Goal: Information Seeking & Learning: Understand process/instructions

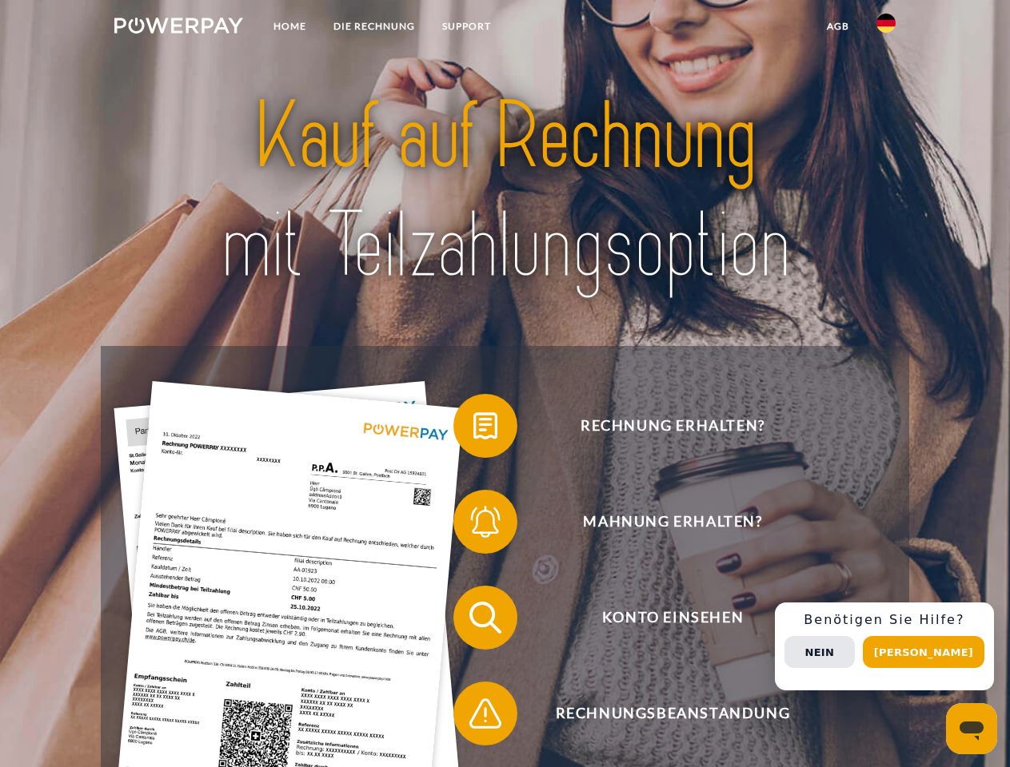
click at [178, 28] on img at bounding box center [178, 26] width 129 height 16
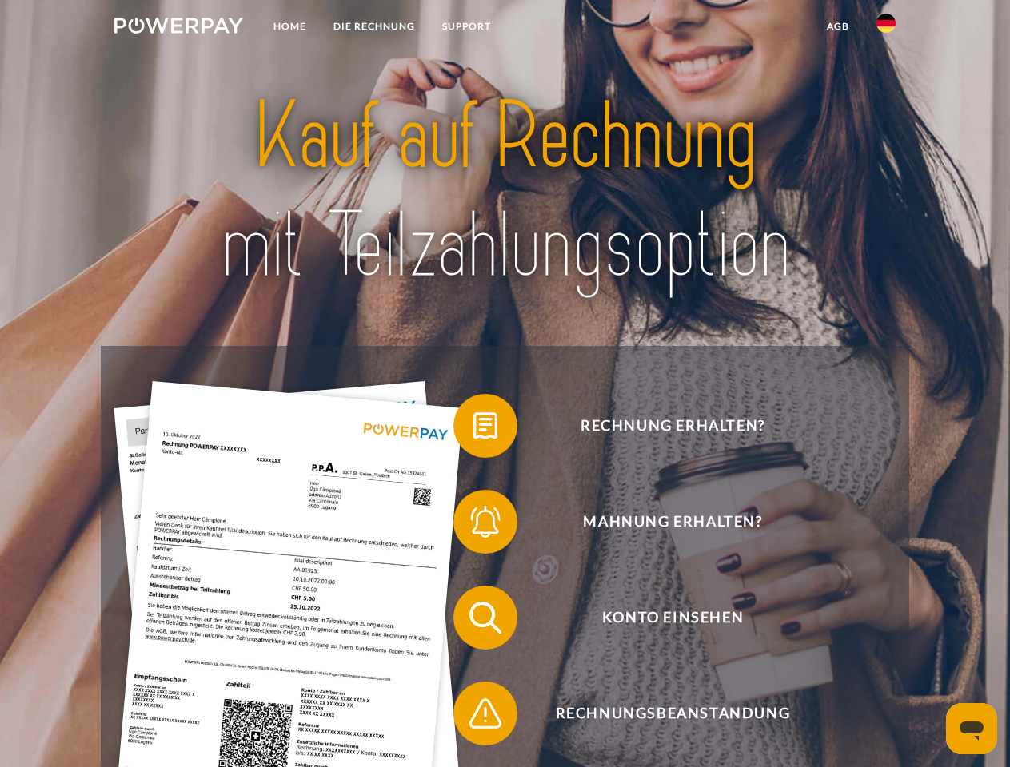
click at [886, 28] on img at bounding box center [885, 23] width 19 height 19
click at [837, 26] on link "agb" at bounding box center [838, 26] width 50 height 29
click at [473, 429] on span at bounding box center [461, 426] width 80 height 80
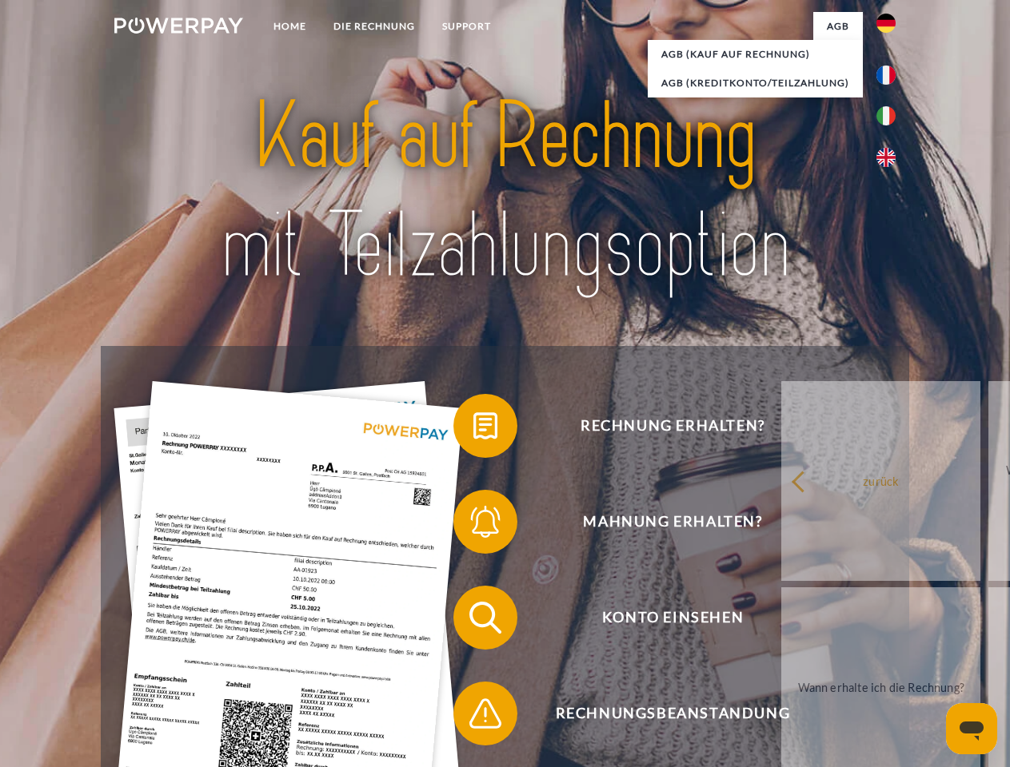
click at [473, 525] on div "Rechnung erhalten? Mahnung erhalten? Konto einsehen" at bounding box center [504, 666] width 807 height 640
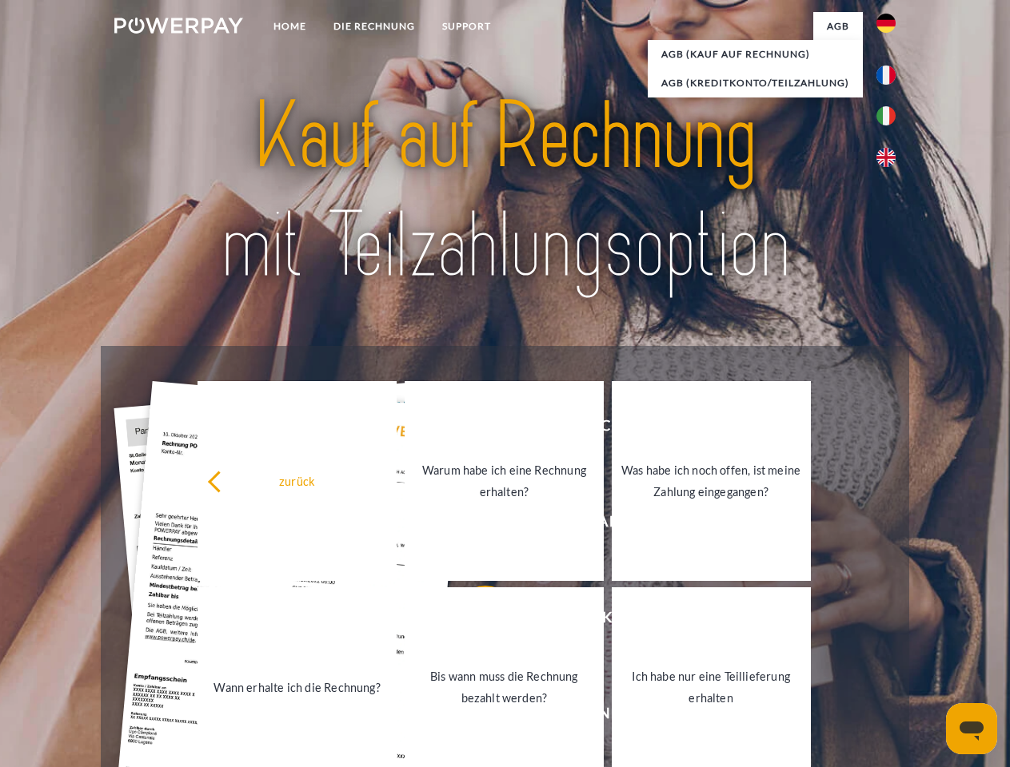
click at [473, 621] on link "Bis wann muss die Rechnung bezahlt werden?" at bounding box center [504, 688] width 199 height 200
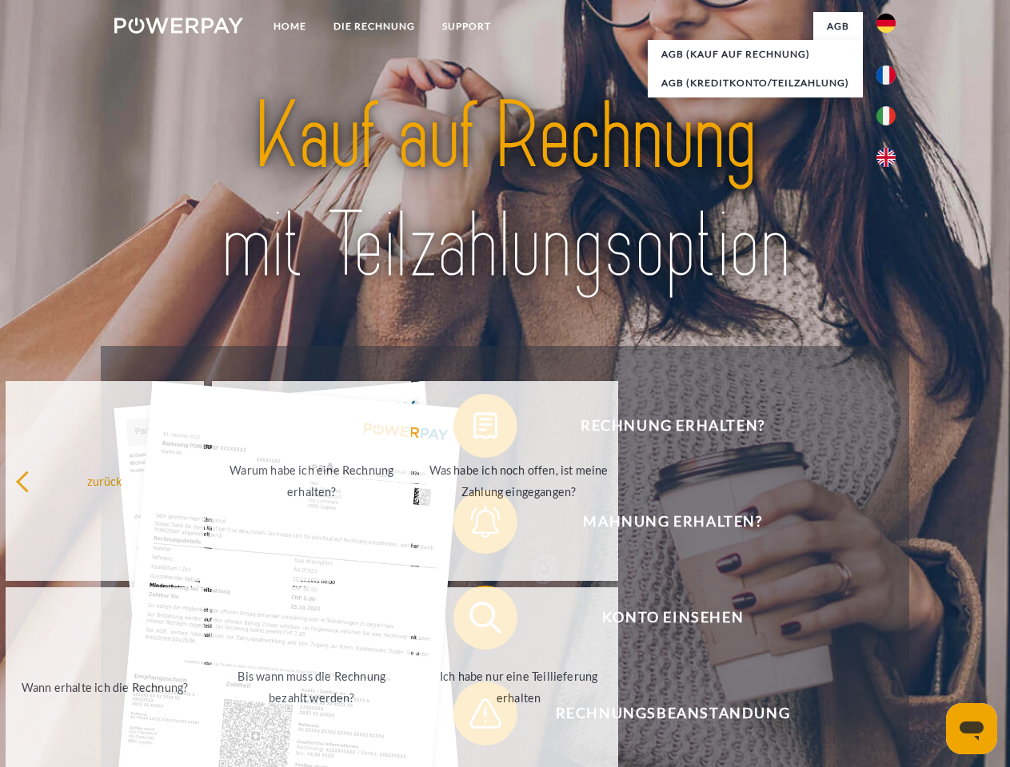
click at [473, 717] on span at bounding box center [461, 714] width 80 height 80
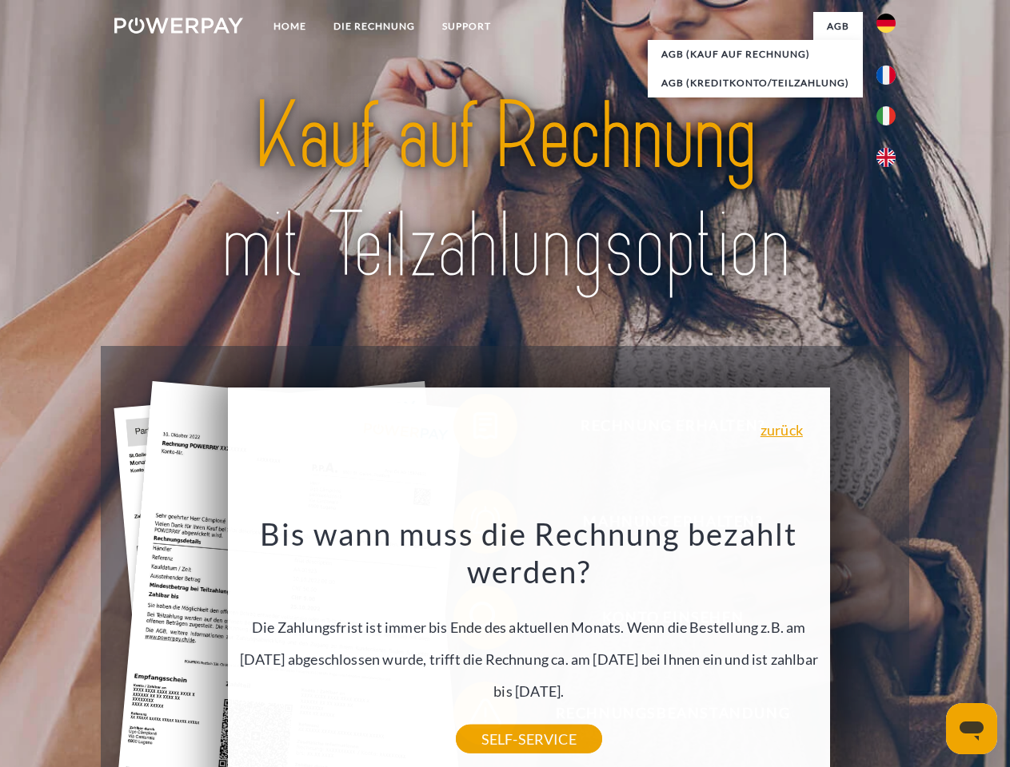
click at [890, 647] on div "Rechnung erhalten? Mahnung erhalten? Konto einsehen" at bounding box center [504, 666] width 807 height 640
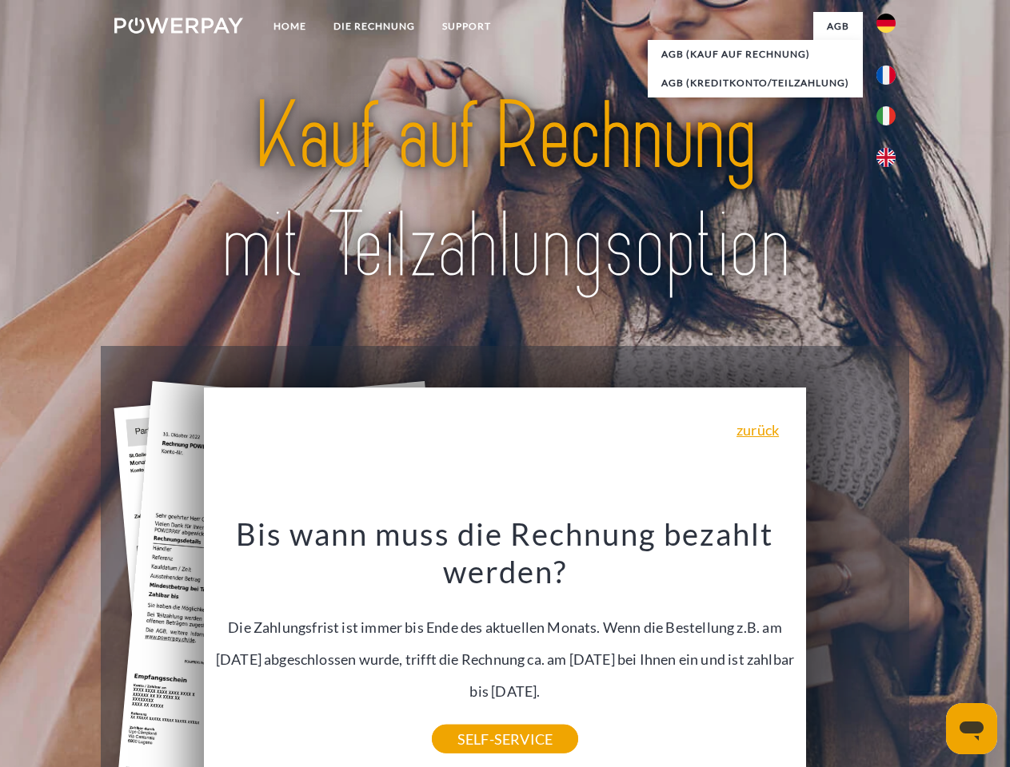
click at [851, 650] on span "Konto einsehen" at bounding box center [672, 618] width 392 height 64
click at [929, 652] on header "Home DIE RECHNUNG SUPPORT" at bounding box center [505, 552] width 1010 height 1104
